Goal: Navigation & Orientation: Find specific page/section

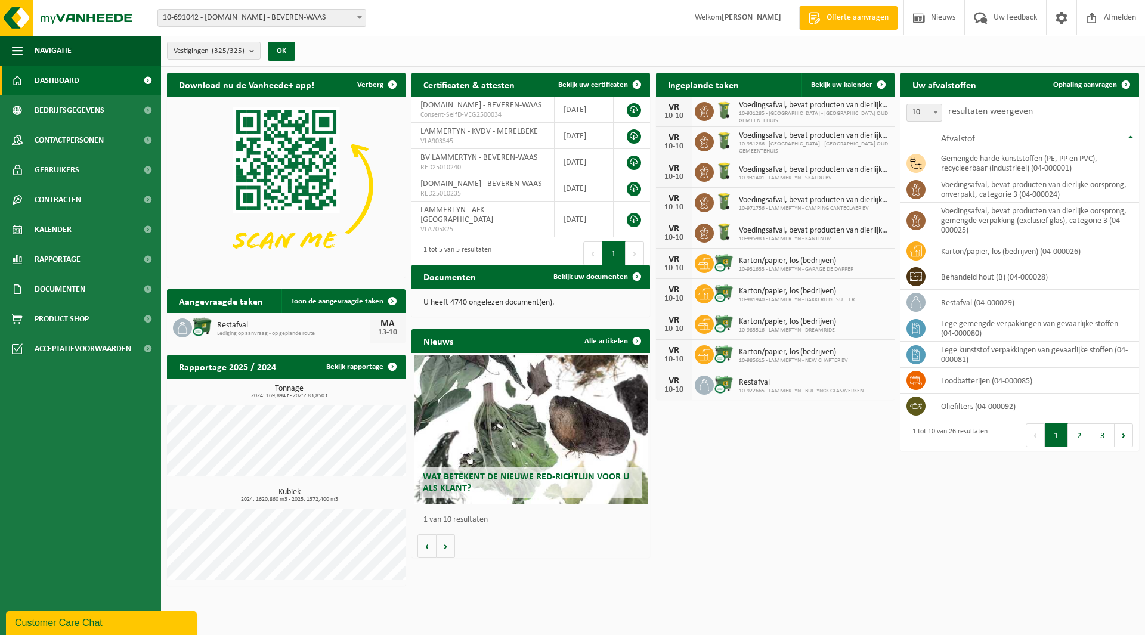
click at [224, 17] on span "10-691042 - [DOMAIN_NAME] - BEVEREN-WAAS" at bounding box center [261, 18] width 207 height 17
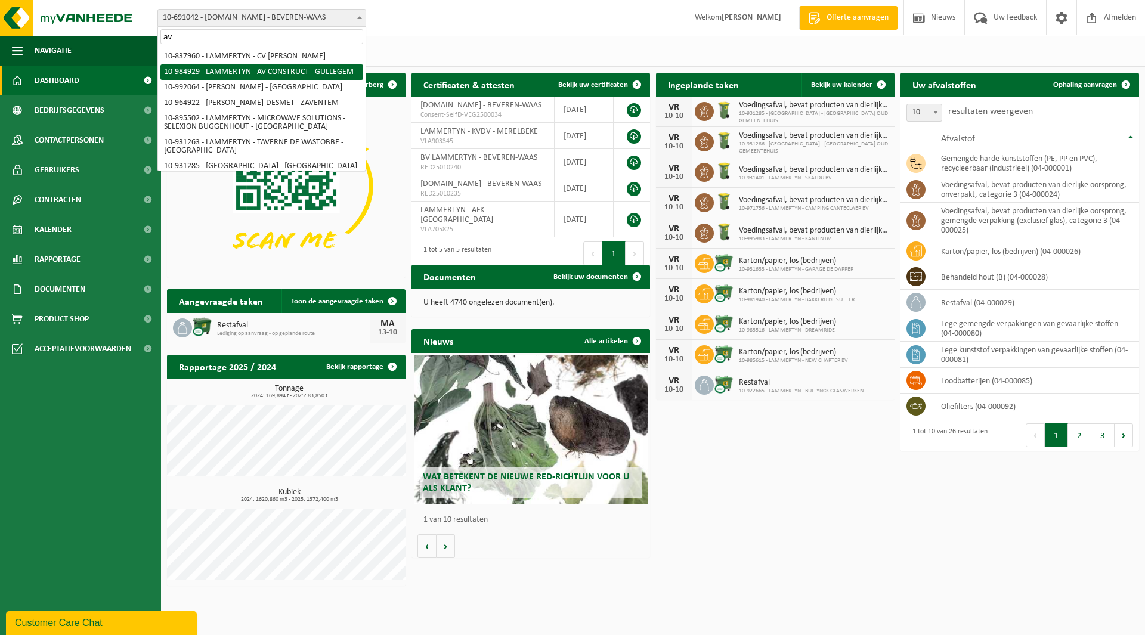
type input "av"
select select "164149"
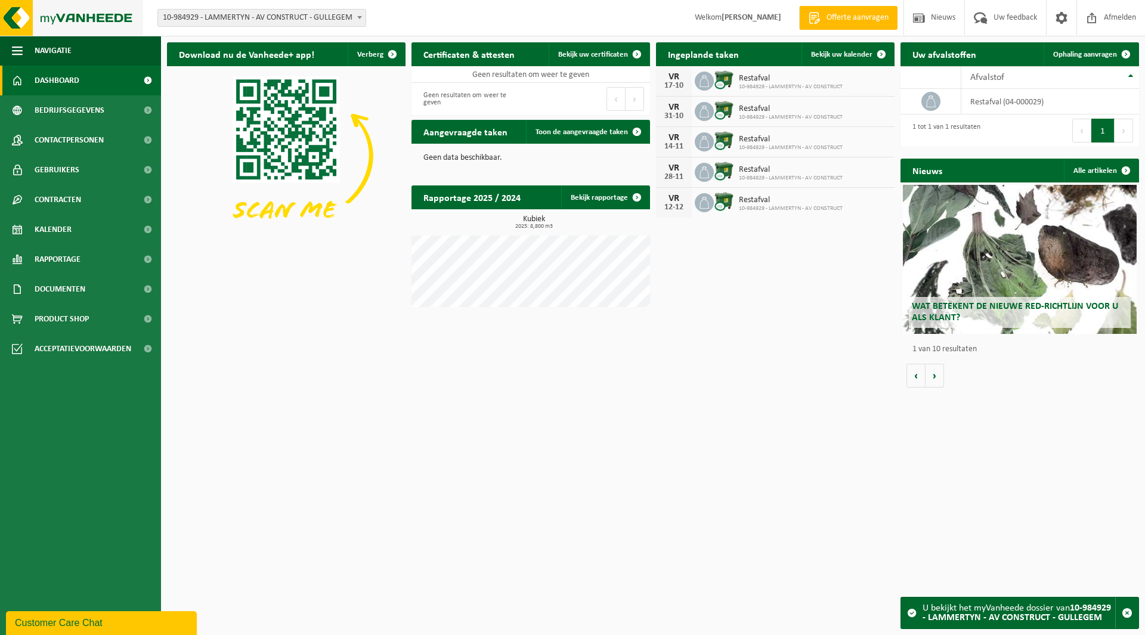
click at [88, 18] on img at bounding box center [71, 18] width 143 height 36
